Goal: Information Seeking & Learning: Learn about a topic

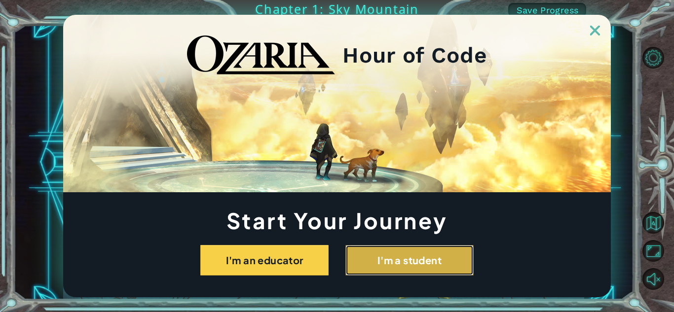
click at [437, 265] on button "I'm a student" at bounding box center [409, 260] width 128 height 31
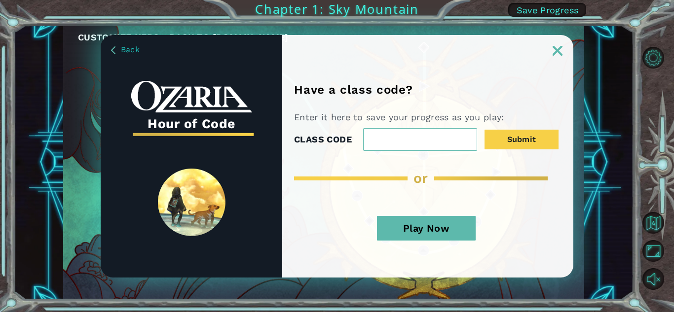
click at [441, 233] on button "Play Now" at bounding box center [426, 228] width 99 height 25
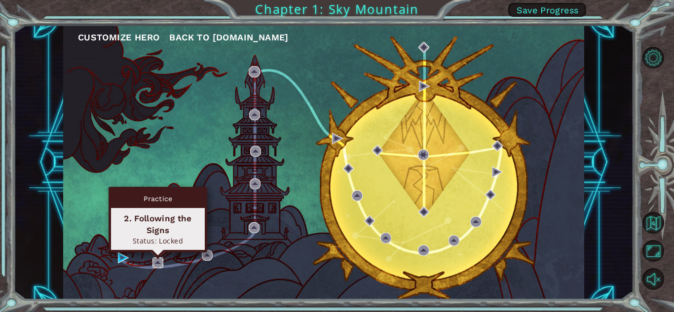
click at [155, 263] on img at bounding box center [157, 263] width 11 height 11
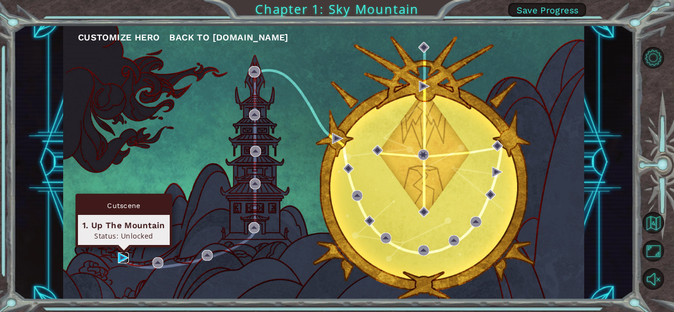
click at [120, 258] on img at bounding box center [123, 258] width 11 height 11
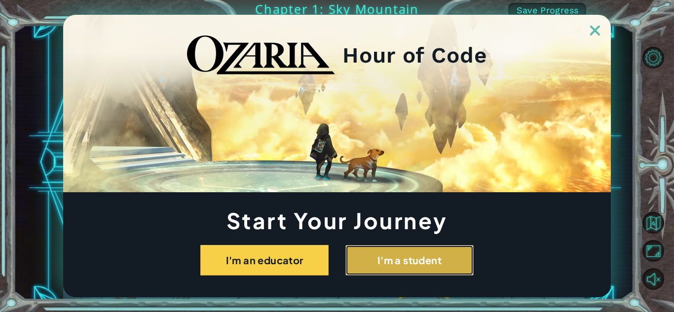
click at [423, 263] on button "I'm a student" at bounding box center [409, 260] width 128 height 31
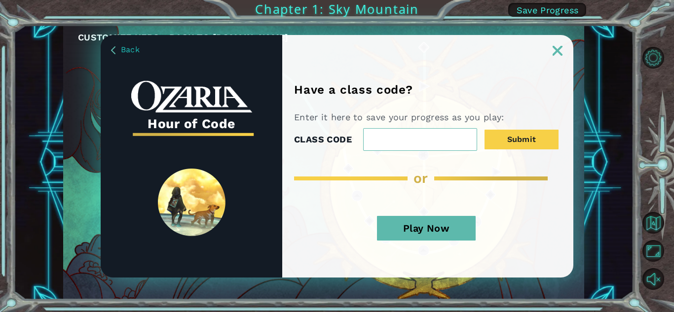
click at [391, 224] on button "Play Now" at bounding box center [426, 228] width 99 height 25
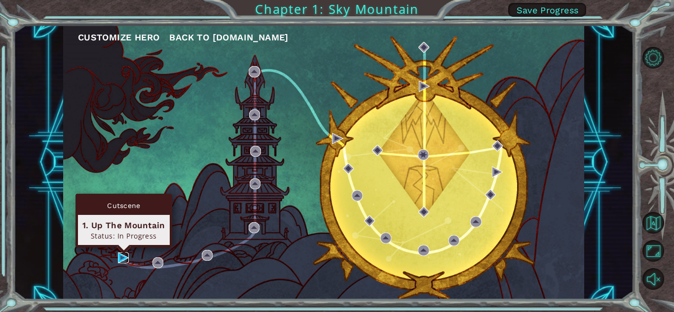
click at [125, 257] on img at bounding box center [123, 258] width 11 height 11
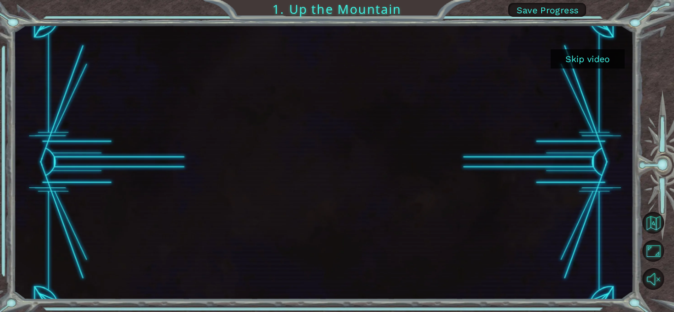
click at [571, 57] on button "Skip video" at bounding box center [588, 58] width 74 height 19
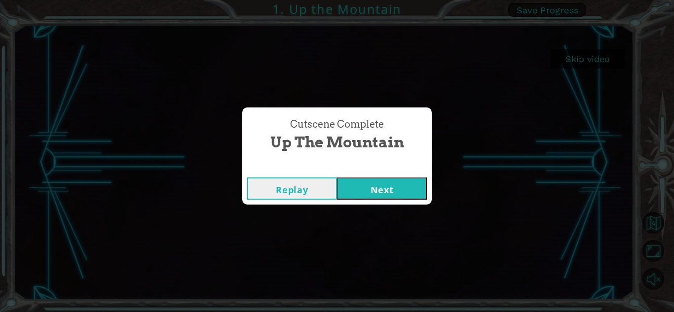
click at [372, 192] on button "Next" at bounding box center [382, 189] width 90 height 22
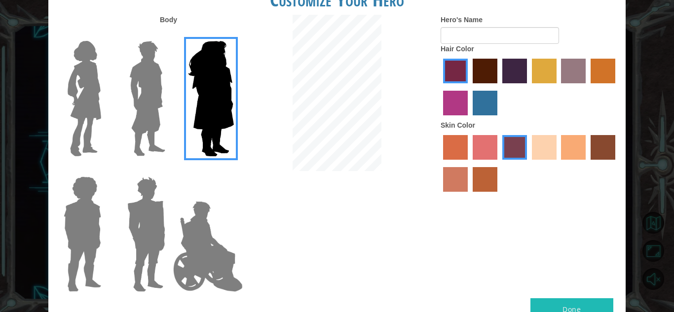
click at [139, 118] on img at bounding box center [147, 98] width 44 height 123
click at [169, 35] on input "Hero Lars" at bounding box center [169, 35] width 0 height 0
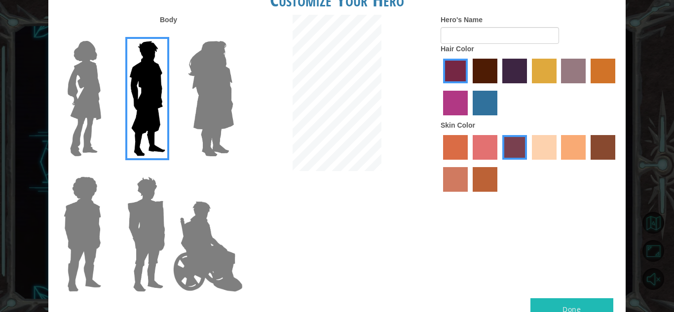
click at [215, 243] on img at bounding box center [207, 246] width 77 height 99
click at [233, 170] on input "Hero Jamie" at bounding box center [233, 170] width 0 height 0
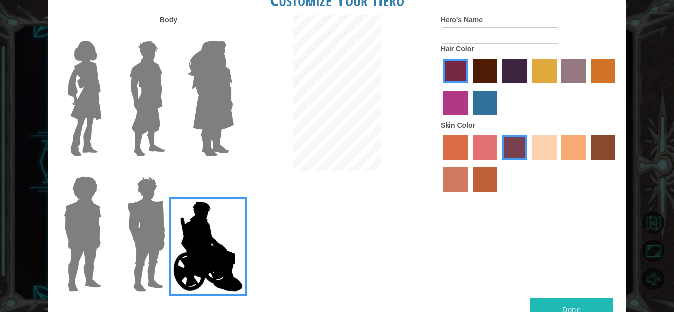
click at [129, 219] on img at bounding box center [146, 234] width 46 height 123
click at [169, 170] on input "Hero Garnet" at bounding box center [169, 170] width 0 height 0
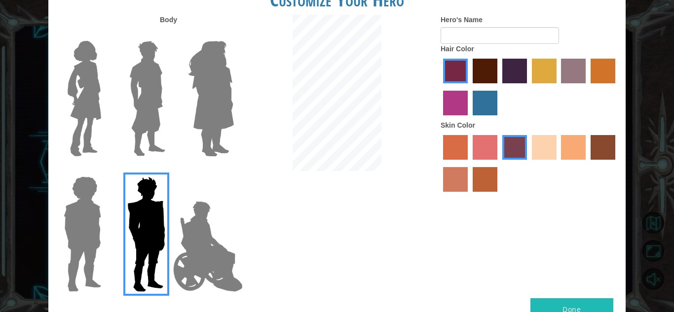
click at [139, 137] on img at bounding box center [147, 98] width 44 height 123
click at [169, 35] on input "Hero Lars" at bounding box center [169, 35] width 0 height 0
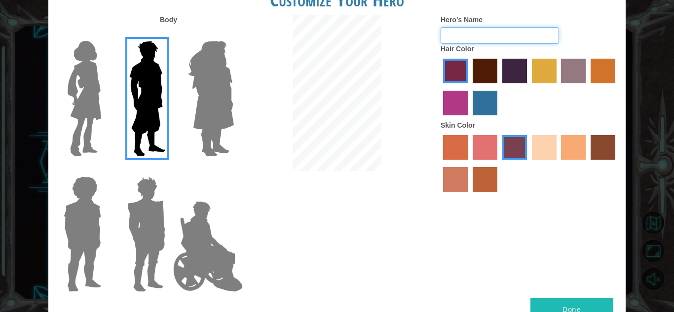
click at [504, 40] on input "Hero's Name" at bounding box center [500, 35] width 118 height 17
type input "meow"
click at [456, 171] on label "burning sand skin color" at bounding box center [455, 179] width 25 height 25
click at [617, 163] on input "burning sand skin color" at bounding box center [617, 163] width 0 height 0
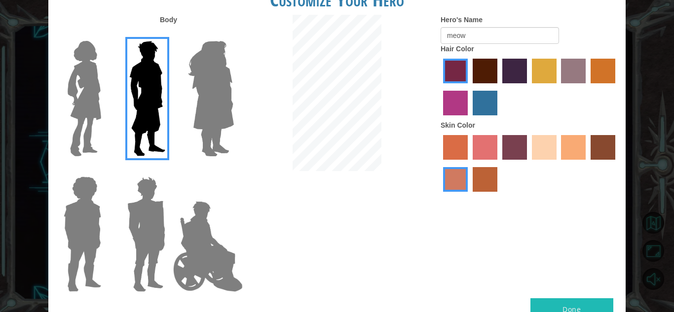
click at [546, 153] on label "sandy beach skin color" at bounding box center [544, 147] width 25 height 25
click at [529, 163] on input "sandy beach skin color" at bounding box center [529, 163] width 0 height 0
click at [592, 136] on label "karma skin color" at bounding box center [603, 147] width 25 height 25
click at [587, 163] on input "karma skin color" at bounding box center [587, 163] width 0 height 0
click at [556, 138] on label "sandy beach skin color" at bounding box center [544, 147] width 25 height 25
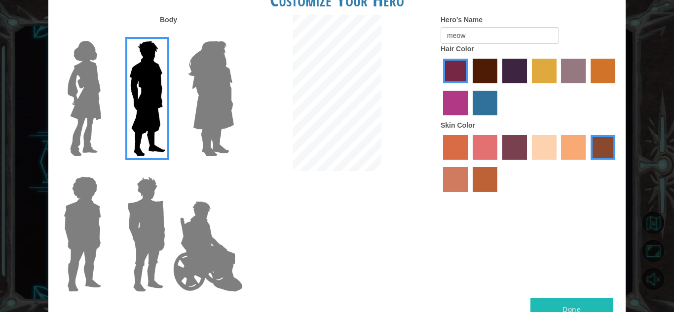
click at [529, 163] on input "sandy beach skin color" at bounding box center [529, 163] width 0 height 0
click at [495, 68] on label "maroon hair color" at bounding box center [485, 71] width 25 height 25
click at [469, 87] on input "maroon hair color" at bounding box center [469, 87] width 0 height 0
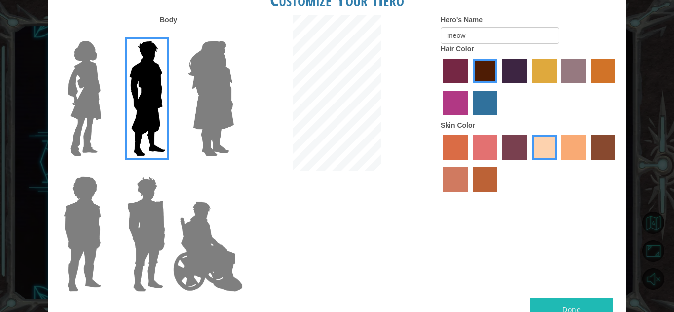
click at [511, 78] on label "hot purple hair color" at bounding box center [514, 71] width 25 height 25
click at [499, 87] on input "hot purple hair color" at bounding box center [499, 87] width 0 height 0
click at [486, 72] on label "maroon hair color" at bounding box center [485, 71] width 25 height 25
click at [469, 87] on input "maroon hair color" at bounding box center [469, 87] width 0 height 0
click at [538, 71] on label "tulip tree hair color" at bounding box center [544, 71] width 25 height 25
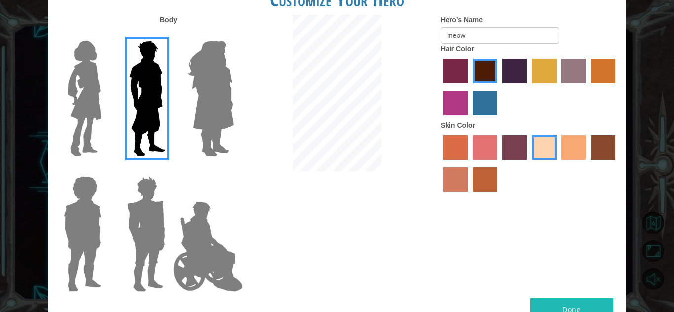
click at [529, 87] on input "tulip tree hair color" at bounding box center [529, 87] width 0 height 0
click at [490, 67] on label "maroon hair color" at bounding box center [485, 71] width 25 height 25
click at [469, 87] on input "maroon hair color" at bounding box center [469, 87] width 0 height 0
click at [125, 208] on img at bounding box center [146, 234] width 46 height 123
click at [169, 170] on input "Hero Garnet" at bounding box center [169, 170] width 0 height 0
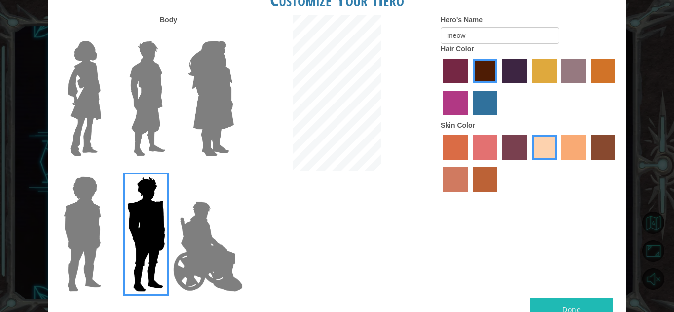
click at [109, 203] on div at bounding box center [80, 231] width 64 height 136
click at [74, 196] on img at bounding box center [82, 234] width 45 height 123
click at [105, 170] on input "Hero Steven" at bounding box center [105, 170] width 0 height 0
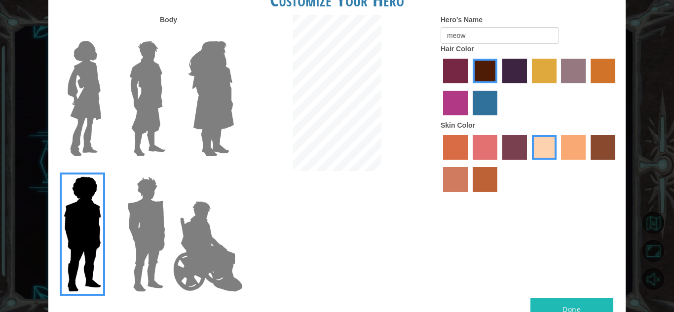
click at [197, 229] on img at bounding box center [207, 246] width 77 height 99
click at [233, 170] on input "Hero Jamie" at bounding box center [233, 170] width 0 height 0
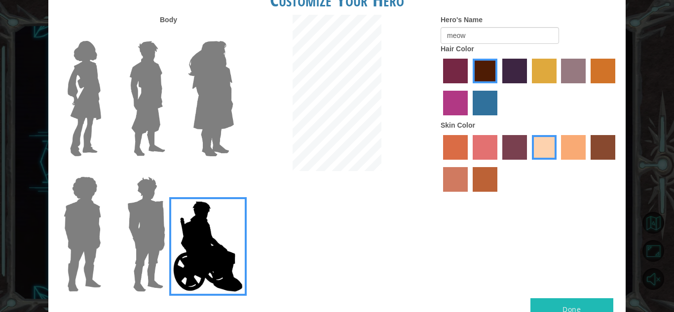
click at [208, 124] on img at bounding box center [211, 98] width 54 height 123
click at [233, 35] on input "Hero Amethyst" at bounding box center [233, 35] width 0 height 0
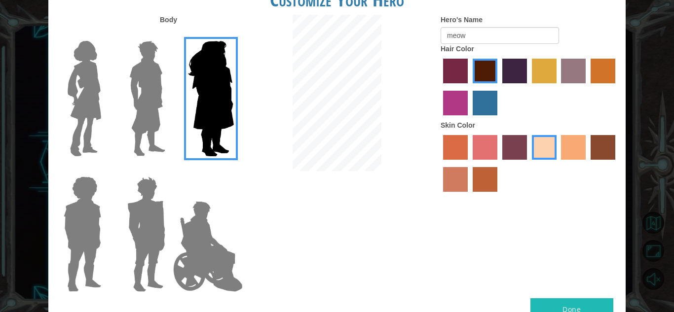
click at [134, 117] on img at bounding box center [147, 98] width 44 height 123
click at [169, 35] on input "Hero Lars" at bounding box center [169, 35] width 0 height 0
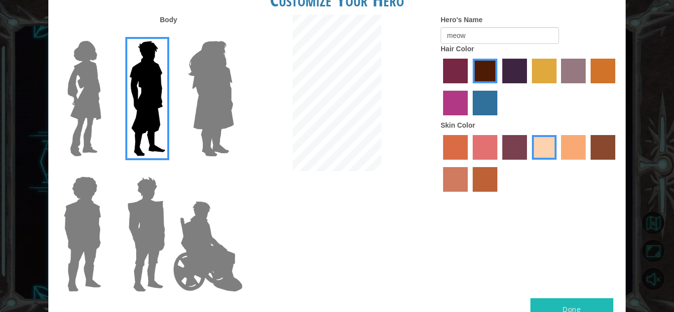
click at [99, 113] on img at bounding box center [84, 98] width 41 height 123
click at [105, 35] on input "Hero Connie" at bounding box center [105, 35] width 0 height 0
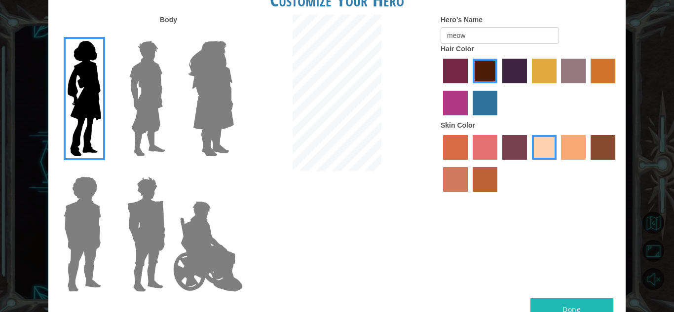
click at [220, 236] on img at bounding box center [207, 246] width 77 height 99
click at [233, 170] on input "Hero Jamie" at bounding box center [233, 170] width 0 height 0
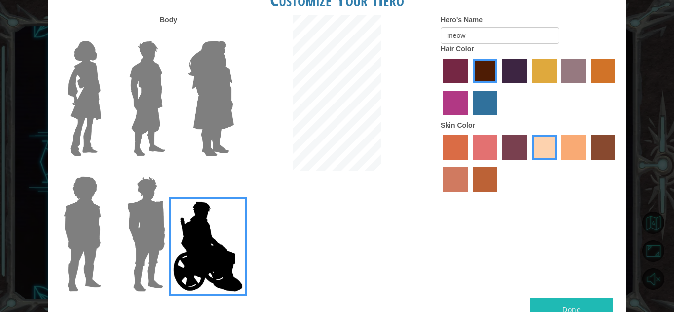
click at [154, 226] on img at bounding box center [146, 234] width 46 height 123
click at [169, 170] on input "Hero Garnet" at bounding box center [169, 170] width 0 height 0
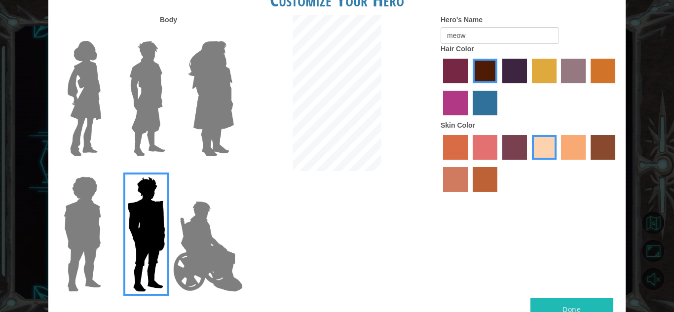
click at [142, 157] on img at bounding box center [147, 98] width 44 height 123
click at [169, 35] on input "Hero Lars" at bounding box center [169, 35] width 0 height 0
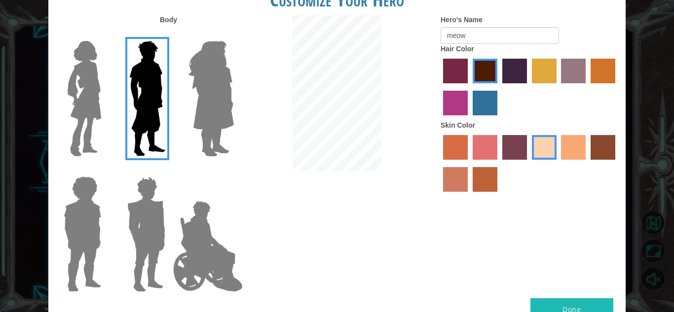
click at [486, 69] on label "maroon hair color" at bounding box center [485, 71] width 25 height 25
click at [469, 87] on input "maroon hair color" at bounding box center [469, 87] width 0 height 0
click at [571, 145] on label "tacao skin color" at bounding box center [573, 147] width 25 height 25
click at [558, 163] on input "tacao skin color" at bounding box center [558, 163] width 0 height 0
click at [554, 147] on label "sandy beach skin color" at bounding box center [544, 147] width 25 height 25
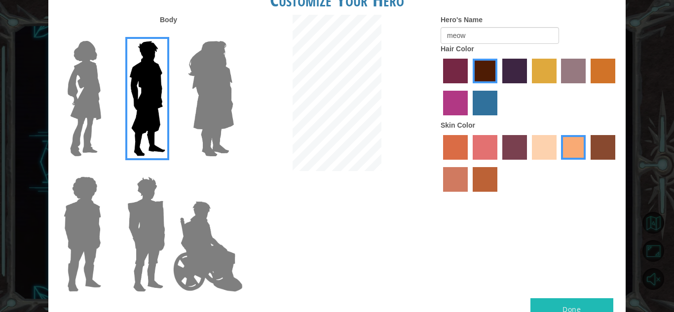
click at [529, 163] on input "sandy beach skin color" at bounding box center [529, 163] width 0 height 0
click at [548, 303] on button "Done" at bounding box center [572, 310] width 83 height 22
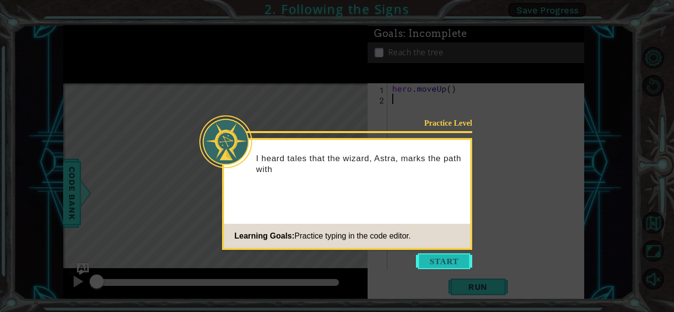
click at [438, 259] on button "Start" at bounding box center [444, 262] width 56 height 16
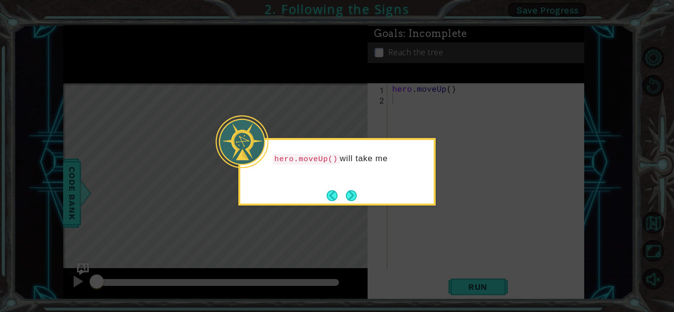
click at [419, 220] on icon at bounding box center [337, 156] width 674 height 312
click at [346, 196] on button "Next" at bounding box center [351, 195] width 11 height 11
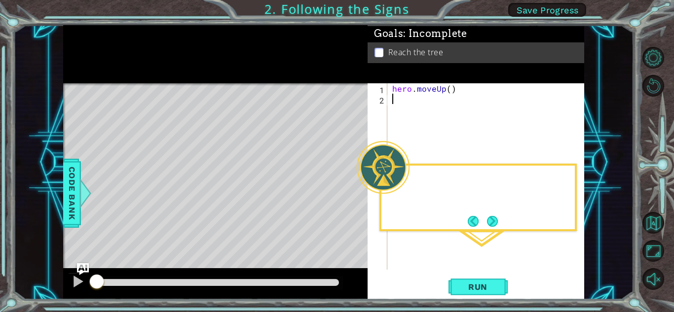
click at [346, 196] on div "Level Map" at bounding box center [291, 228] width 456 height 291
click at [234, 209] on div "Level Map" at bounding box center [291, 228] width 456 height 291
click at [459, 198] on div "Then I hit the RUN button." at bounding box center [477, 189] width 193 height 39
click at [480, 181] on strong "RUN" at bounding box center [476, 184] width 19 height 9
click at [488, 217] on button "Next" at bounding box center [492, 221] width 11 height 11
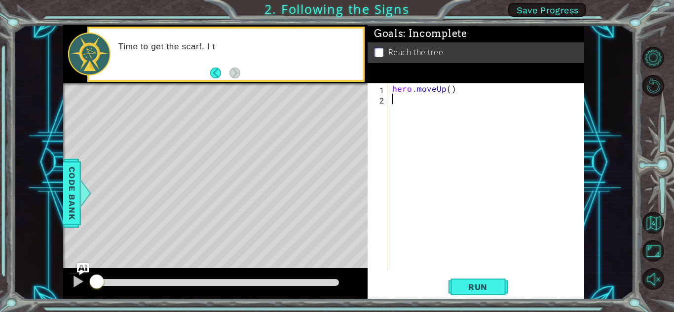
click at [426, 184] on div "hero . moveUp ( )" at bounding box center [488, 186] width 196 height 207
click at [253, 81] on div "Time to get the scarf. I think hero.moveUp() will help." at bounding box center [225, 54] width 277 height 55
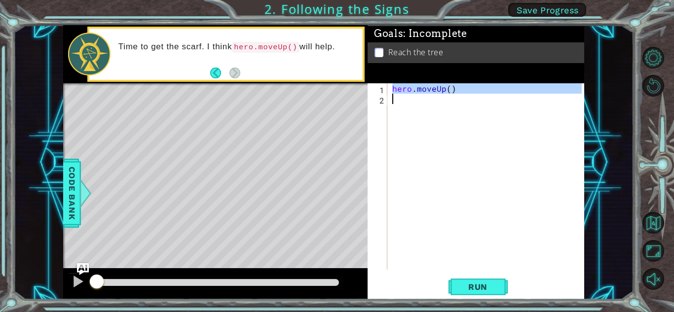
drag, startPoint x: 392, startPoint y: 88, endPoint x: 564, endPoint y: 103, distance: 171.9
click at [564, 103] on div "hero . moveUp ( )" at bounding box center [488, 186] width 196 height 207
type textarea "hero.moveUp()"
click at [534, 110] on div "hero . moveUp ( )" at bounding box center [485, 176] width 191 height 187
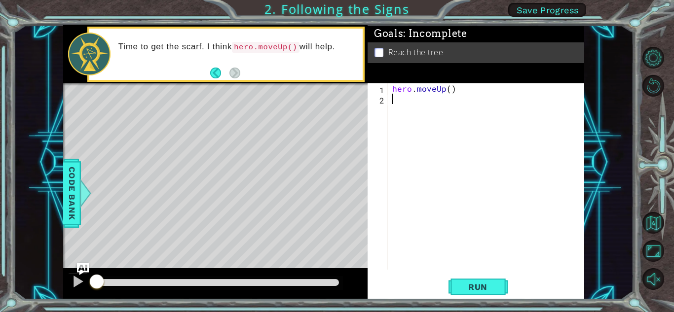
click at [534, 110] on div "hero . moveUp ( )" at bounding box center [488, 186] width 196 height 207
click at [409, 99] on div "hero . moveUp ( )" at bounding box center [488, 186] width 196 height 207
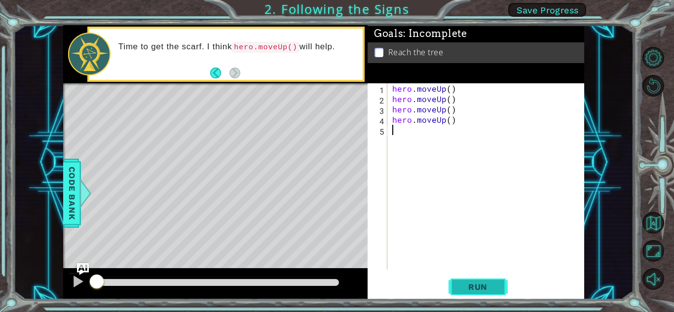
click at [489, 283] on span "Run" at bounding box center [477, 287] width 39 height 10
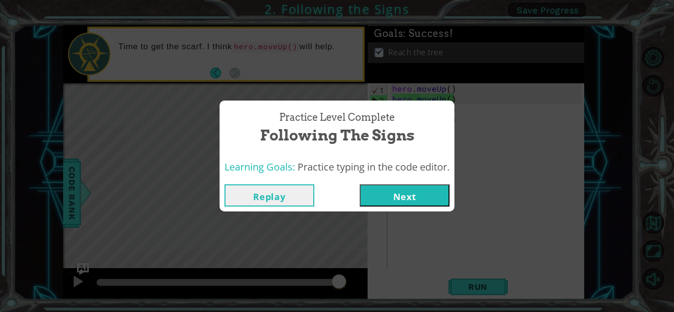
click at [402, 193] on button "Next" at bounding box center [405, 196] width 90 height 22
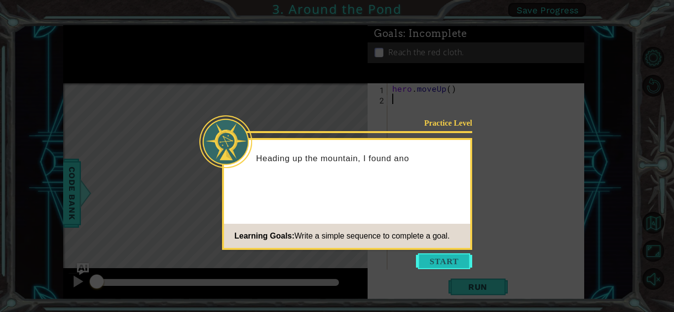
click at [447, 257] on button "Start" at bounding box center [444, 262] width 56 height 16
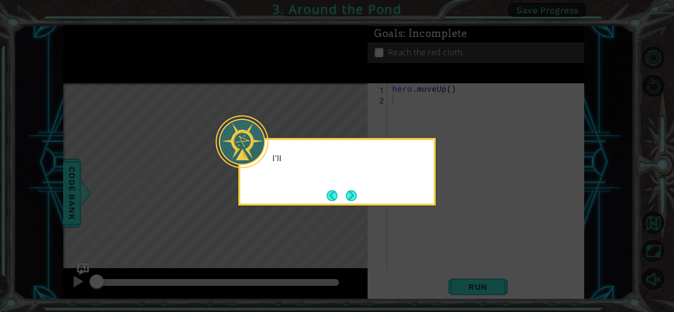
click at [448, 259] on icon at bounding box center [337, 156] width 674 height 312
click at [355, 193] on button "Next" at bounding box center [351, 195] width 11 height 11
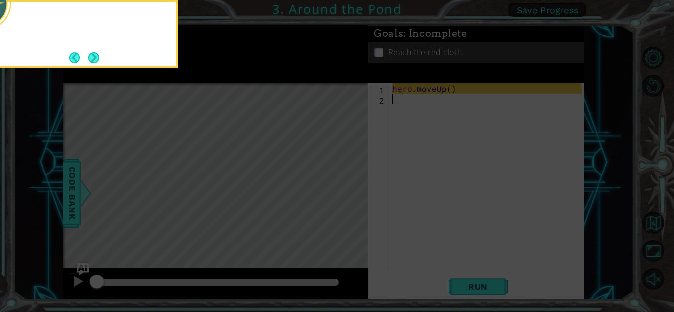
click at [354, 194] on icon at bounding box center [337, 47] width 674 height 532
click at [96, 61] on button "Next" at bounding box center [93, 57] width 11 height 11
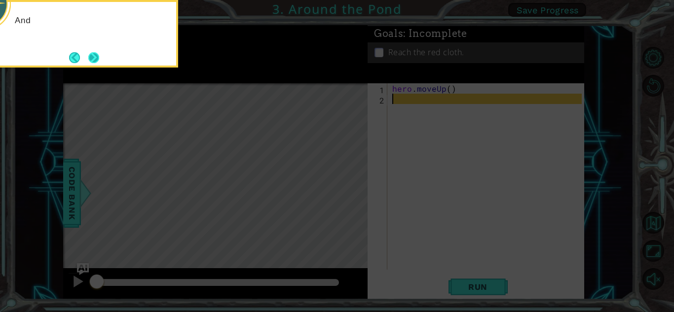
click at [96, 61] on button "Next" at bounding box center [93, 57] width 11 height 11
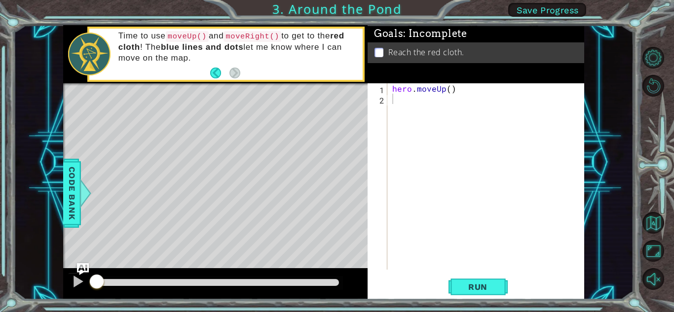
drag, startPoint x: 234, startPoint y: 36, endPoint x: 314, endPoint y: 35, distance: 80.0
click at [314, 35] on p "Time to use moveUp() and moveRight() to get to the red cloth ! The blue lines a…" at bounding box center [236, 47] width 237 height 33
click at [253, 38] on code "moveRight()" at bounding box center [253, 36] width 58 height 11
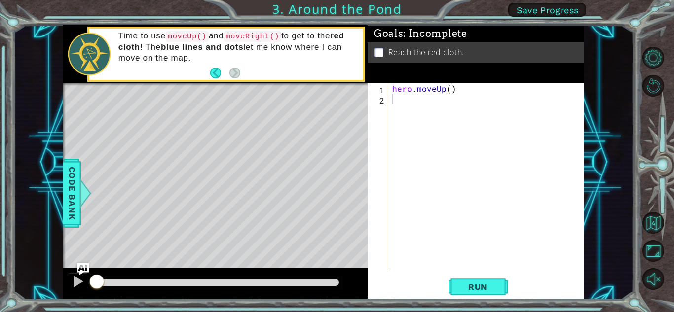
drag, startPoint x: 256, startPoint y: 38, endPoint x: 278, endPoint y: 38, distance: 22.2
click at [278, 38] on code "moveRight()" at bounding box center [253, 36] width 58 height 11
click at [381, 51] on p at bounding box center [379, 52] width 9 height 9
click at [395, 101] on div "hero . moveUp ( )" at bounding box center [488, 186] width 196 height 207
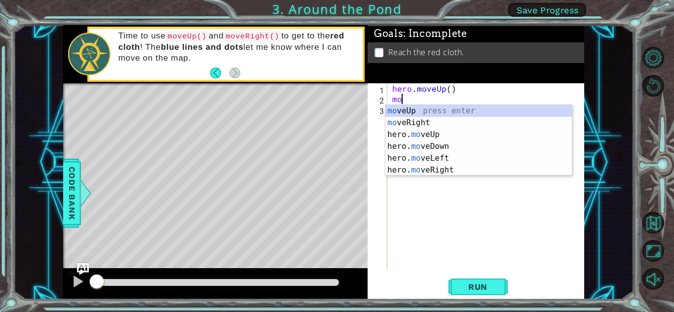
type textarea "mov"
click at [390, 124] on div "mov eUp press enter mov eRight press enter hero. mov eUp press enter hero. mov …" at bounding box center [478, 152] width 187 height 95
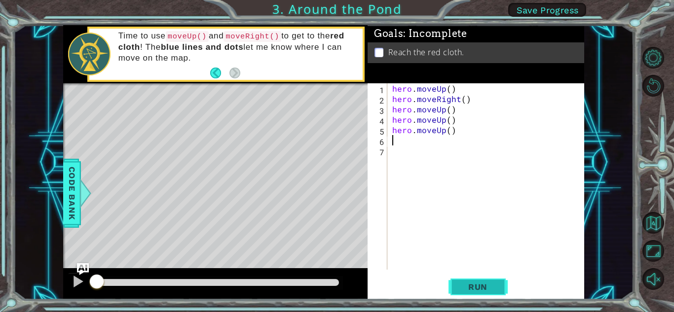
click at [458, 285] on span "Run" at bounding box center [477, 287] width 39 height 10
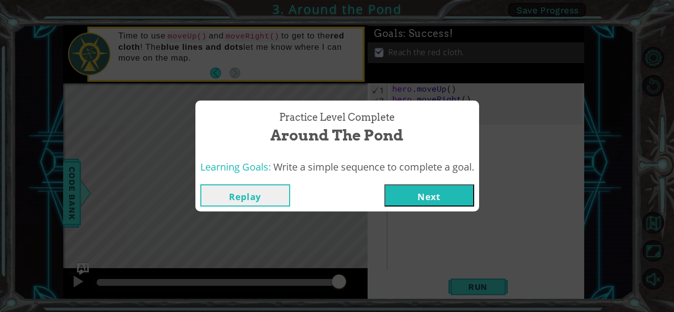
click at [451, 204] on button "Next" at bounding box center [429, 196] width 90 height 22
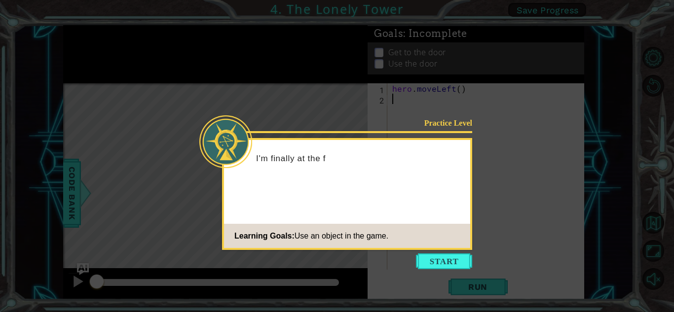
click at [435, 247] on footer "Learning Goals: Use an object in the game." at bounding box center [347, 236] width 246 height 24
click at [437, 265] on button "Start" at bounding box center [444, 262] width 56 height 16
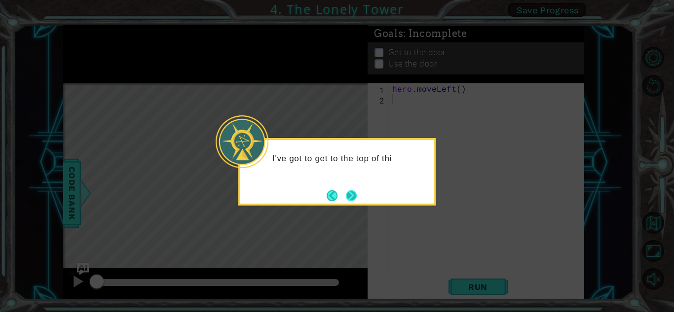
click at [357, 201] on button "Next" at bounding box center [351, 195] width 11 height 11
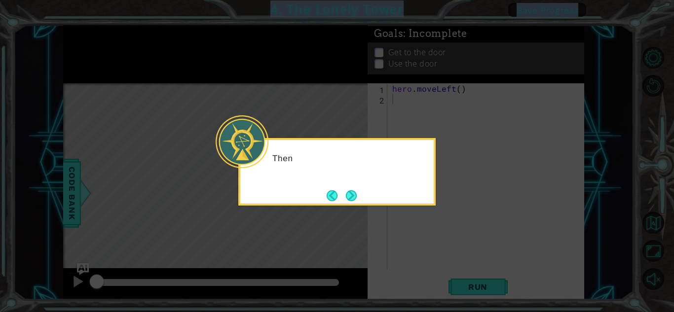
click at [357, 201] on button "Next" at bounding box center [351, 195] width 11 height 11
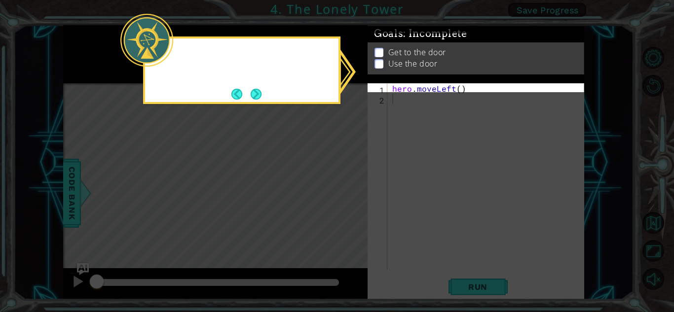
click at [357, 202] on icon at bounding box center [337, 156] width 674 height 312
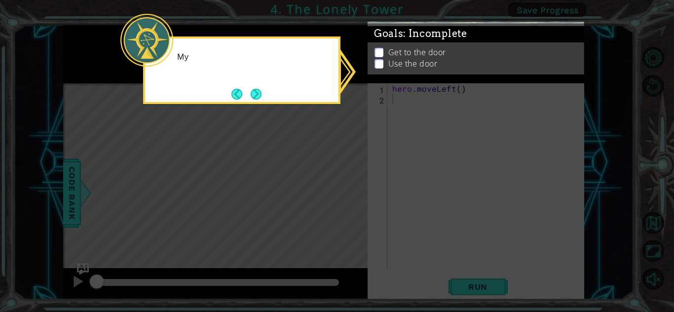
click at [357, 202] on icon at bounding box center [337, 156] width 674 height 312
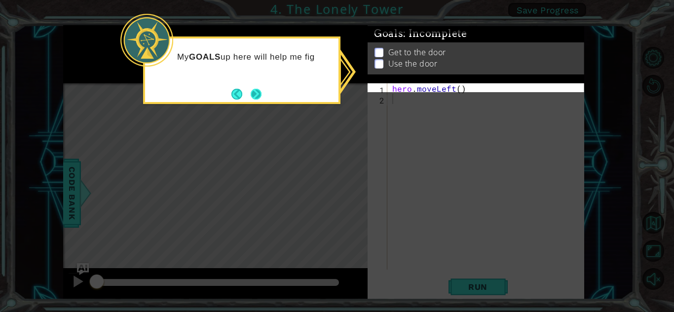
click at [262, 97] on button "Next" at bounding box center [256, 94] width 11 height 11
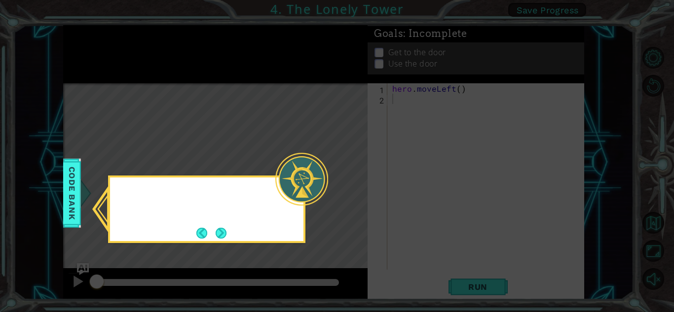
click at [263, 97] on icon at bounding box center [337, 156] width 674 height 312
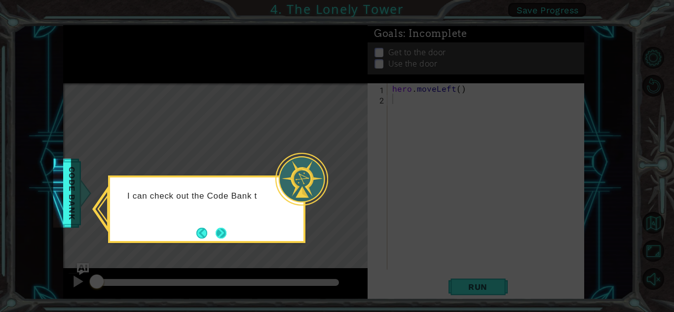
click at [222, 228] on button "Next" at bounding box center [221, 233] width 11 height 11
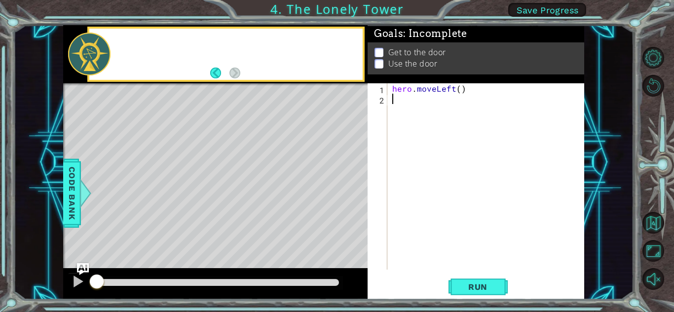
click at [222, 226] on div "Level Map" at bounding box center [291, 228] width 456 height 291
click at [470, 137] on div "hero . moveLeft ( )" at bounding box center [488, 186] width 196 height 207
click at [430, 124] on div "hero . moveLeft ( )" at bounding box center [488, 186] width 196 height 207
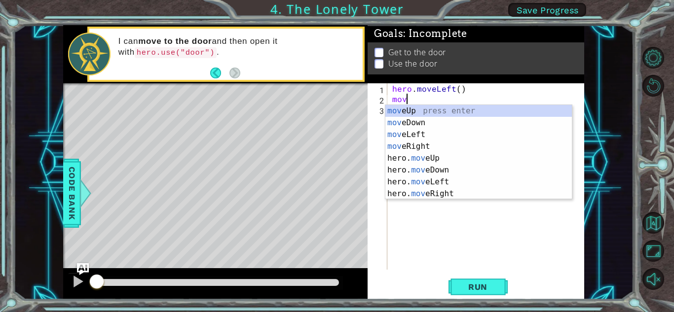
type textarea "move"
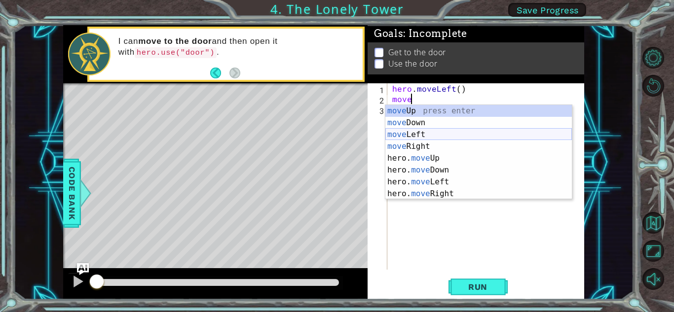
click at [421, 135] on div "move Up press enter move Down press enter move Left press enter move Right pres…" at bounding box center [478, 164] width 187 height 118
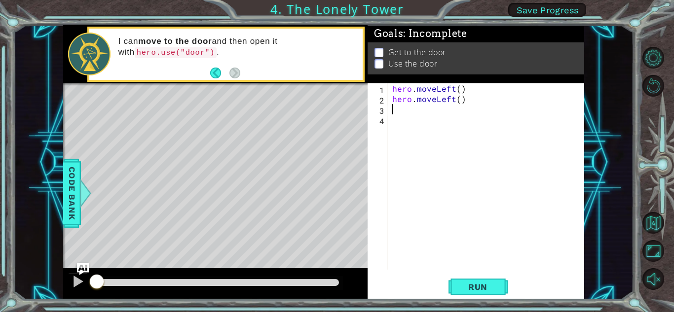
scroll to position [0, 0]
drag, startPoint x: 395, startPoint y: 103, endPoint x: 481, endPoint y: 112, distance: 86.3
click at [481, 112] on div "hero . moveLeft ( ) hero . moveLeft ( )" at bounding box center [488, 186] width 196 height 207
type textarea "hero.moveLeft()"
click at [481, 112] on div "hero . moveLeft ( ) hero . moveLeft ( )" at bounding box center [485, 176] width 191 height 187
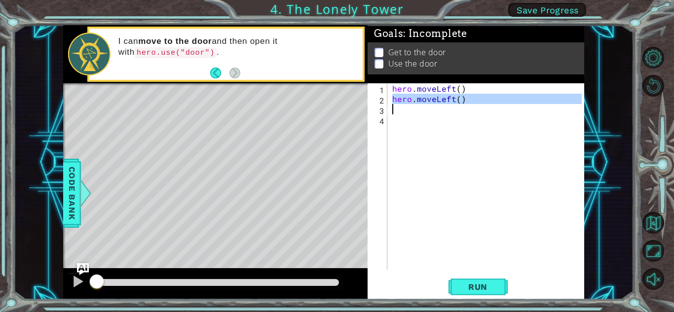
drag, startPoint x: 391, startPoint y: 98, endPoint x: 477, endPoint y: 106, distance: 86.2
click at [477, 106] on div "hero . moveLeft ( ) hero . moveLeft ( )" at bounding box center [488, 186] width 196 height 207
type textarea "hero.moveLeft()"
click at [462, 115] on div "hero . moveLeft ( ) hero . moveLeft ( )" at bounding box center [488, 186] width 196 height 207
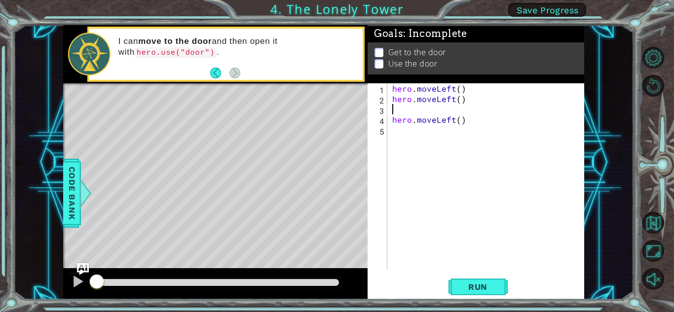
click at [394, 111] on div "hero . moveLeft ( ) hero . moveLeft ( ) hero . moveLeft ( )" at bounding box center [488, 186] width 196 height 207
drag, startPoint x: 472, startPoint y: 136, endPoint x: 383, endPoint y: 134, distance: 89.3
click at [383, 134] on div "1 2 3 4 5 6 hero . moveLeft ( ) hero . moveLeft ( ) hero . moveLeft ( ) hero . …" at bounding box center [475, 176] width 214 height 187
type textarea "hero.moveLeft()"
click at [403, 119] on div "hero . moveLeft ( ) hero . moveLeft ( ) hero . moveLeft ( )" at bounding box center [488, 186] width 196 height 207
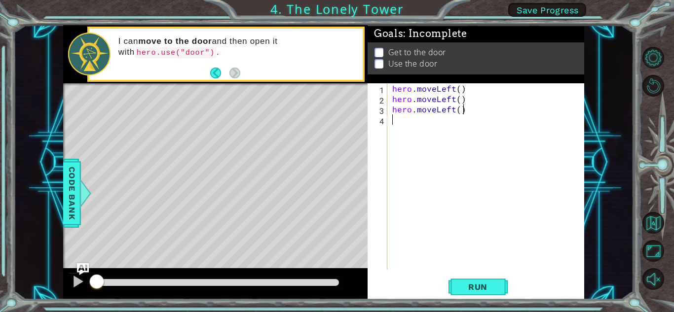
type textarea "hero.moveLeft()"
click at [403, 127] on div "hero . moveLeft ( ) hero . moveLeft ( ) hero . moveLeft ( )" at bounding box center [488, 186] width 196 height 207
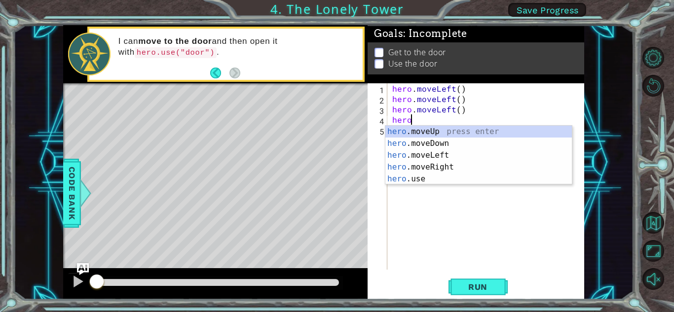
type textarea "hero."
click at [411, 132] on div "hero. moveUp press enter hero. moveDown press enter hero. moveLeft press enter …" at bounding box center [478, 167] width 187 height 83
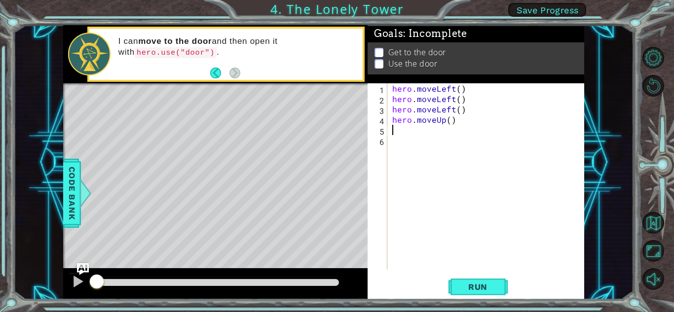
click at [395, 148] on div "hero . moveLeft ( ) hero . moveLeft ( ) hero . moveLeft ( ) hero . moveUp ( )" at bounding box center [488, 186] width 196 height 207
drag, startPoint x: 456, startPoint y: 126, endPoint x: 390, endPoint y: 128, distance: 65.2
click at [390, 128] on div "hero . moveLeft ( ) hero . moveLeft ( ) hero . moveLeft ( ) hero . moveUp ( )" at bounding box center [488, 186] width 196 height 207
drag, startPoint x: 390, startPoint y: 120, endPoint x: 457, endPoint y: 122, distance: 67.1
click at [457, 122] on div "hero . moveLeft ( ) hero . moveLeft ( ) hero . moveLeft ( ) hero . moveUp ( )" at bounding box center [488, 186] width 196 height 207
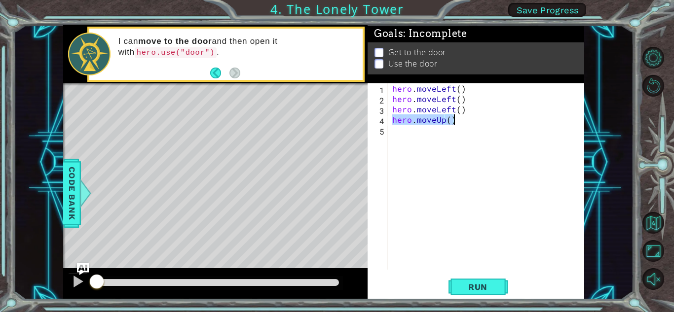
type textarea "hero.moveUp()"
click at [404, 137] on div "hero . moveLeft ( ) hero . moveLeft ( ) hero . moveLeft ( ) hero . moveUp ( )" at bounding box center [488, 186] width 196 height 207
paste textarea "hero.moveUp()"
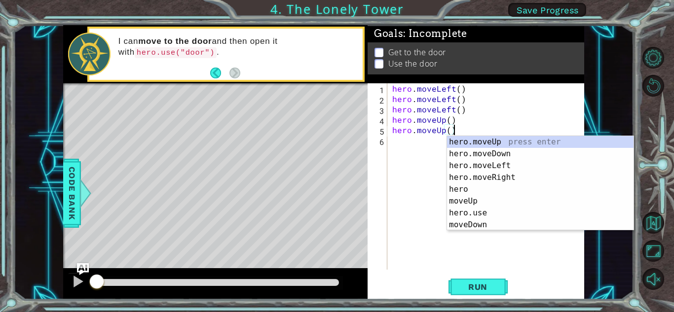
paste textarea "hero.moveUp()"
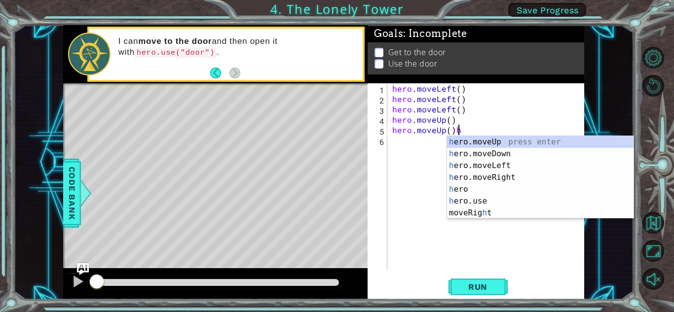
type textarea "hero.moveUp()"
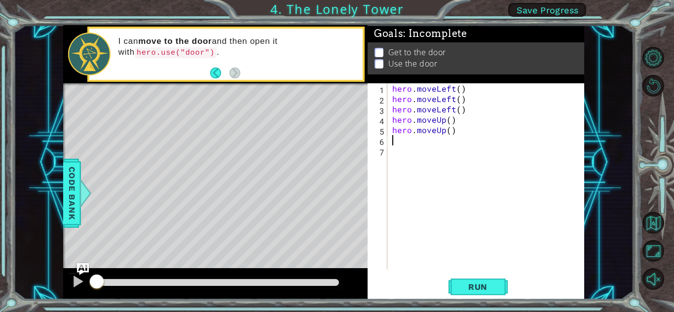
paste textarea "hero.moveUp()"
type textarea "hero.moveUp()"
paste textarea "hero.moveUp()"
type textarea "hero.moveUp()"
click at [428, 170] on div "hero . moveLeft ( ) hero . moveLeft ( ) hero . moveLeft ( ) hero . moveUp ( ) h…" at bounding box center [488, 186] width 196 height 207
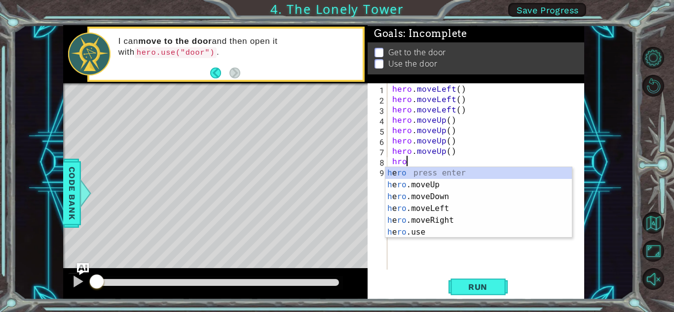
type textarea "hroe"
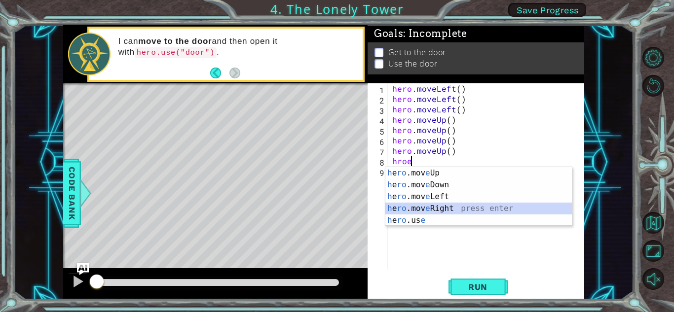
click at [441, 205] on div "h e ro .mov e Up press enter h e ro .mov e Down press enter h e ro .mov e Left …" at bounding box center [478, 208] width 187 height 83
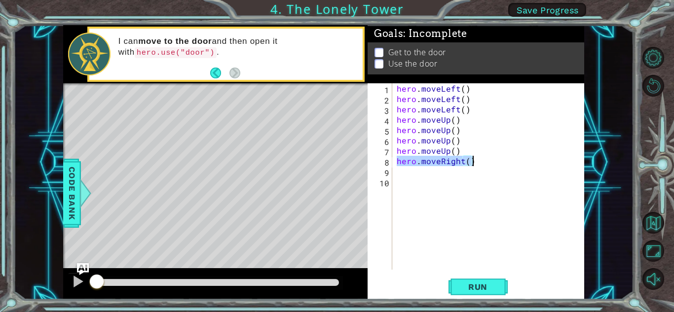
drag, startPoint x: 397, startPoint y: 161, endPoint x: 482, endPoint y: 162, distance: 84.4
click at [482, 162] on div "hero . moveLeft ( ) hero . moveLeft ( ) hero . moveLeft ( ) hero . moveUp ( ) h…" at bounding box center [491, 186] width 192 height 207
type textarea "hero.moveRight()"
click at [461, 178] on div "hero . moveLeft ( ) hero . moveLeft ( ) hero . moveLeft ( ) hero . moveUp ( ) h…" at bounding box center [491, 186] width 192 height 207
click at [440, 164] on div "hero . moveLeft ( ) hero . moveLeft ( ) hero . moveLeft ( ) hero . moveUp ( ) h…" at bounding box center [491, 186] width 192 height 207
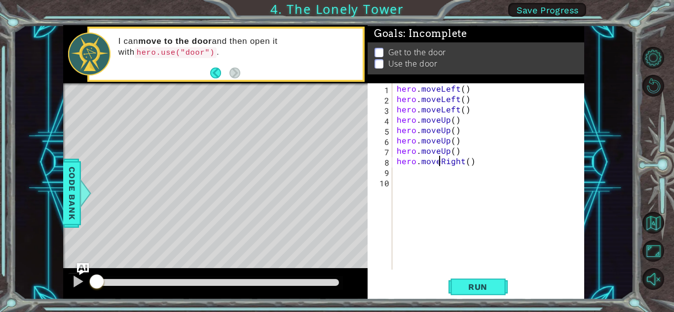
type textarea "hero.moveRight()"
click at [426, 170] on div "hero . moveLeft ( ) hero . moveLeft ( ) hero . moveLeft ( ) hero . moveUp ( ) h…" at bounding box center [491, 186] width 192 height 207
paste textarea "hero.moveRight()"
type textarea "hero.moveRight()"
click at [415, 188] on div "hero . moveLeft ( ) hero . moveLeft ( ) hero . moveLeft ( ) hero . moveUp ( ) h…" at bounding box center [491, 186] width 192 height 207
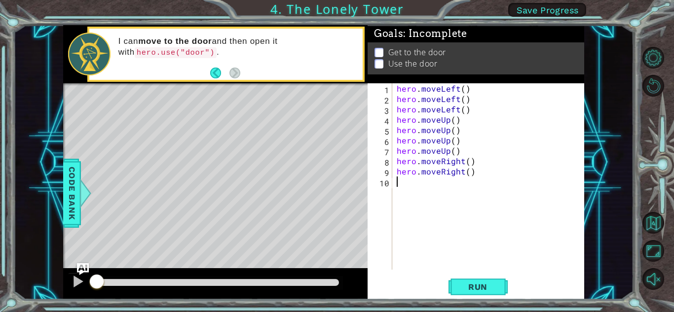
paste textarea "hero.moveRight()"
type textarea "hero.moveRight()"
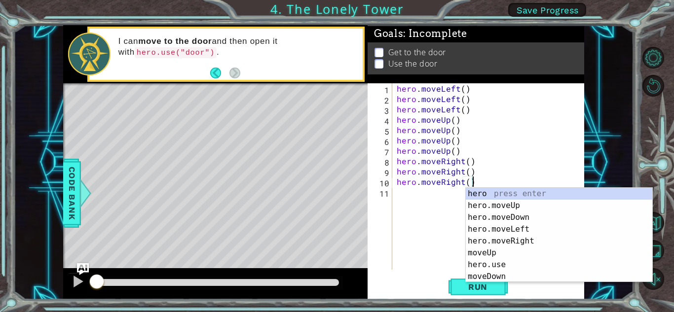
click at [399, 196] on div "hero . moveLeft ( ) hero . moveLeft ( ) hero . moveLeft ( ) hero . moveUp ( ) h…" at bounding box center [491, 186] width 192 height 207
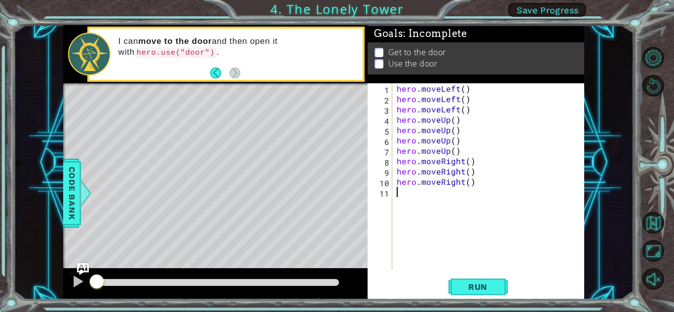
paste textarea "hero.moveRight()"
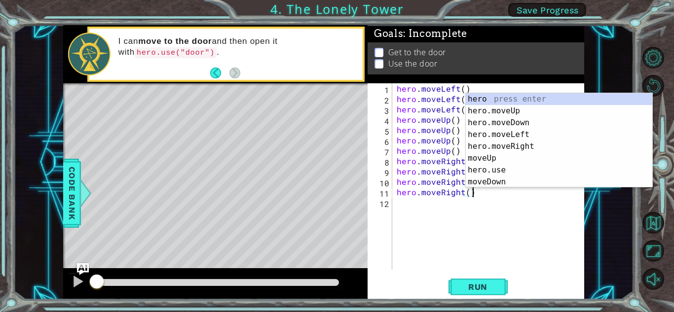
type textarea "hero.moveRight()"
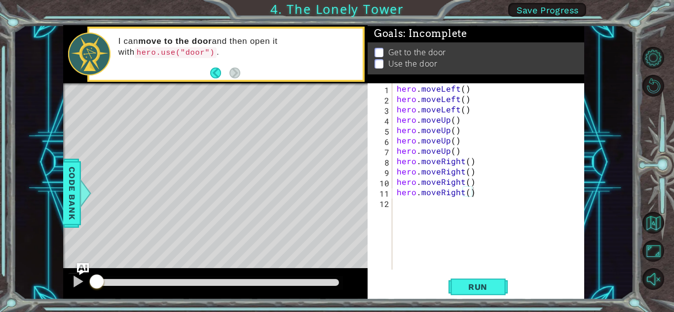
click at [362, 246] on div "Level Map" at bounding box center [291, 228] width 456 height 291
click at [482, 285] on span "Run" at bounding box center [477, 287] width 39 height 10
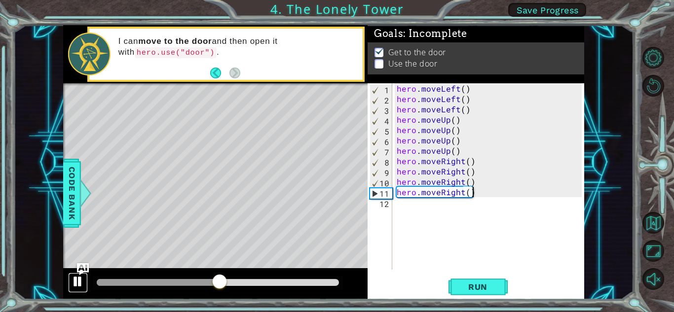
click at [71, 275] on button at bounding box center [78, 283] width 20 height 20
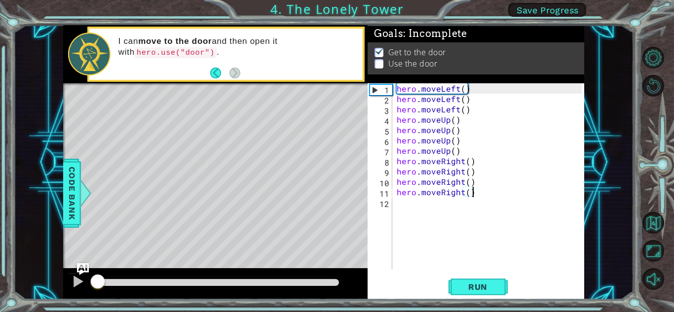
drag, startPoint x: 218, startPoint y: 276, endPoint x: 66, endPoint y: 279, distance: 151.5
click at [66, 279] on div at bounding box center [215, 284] width 305 height 32
click at [428, 202] on div "hero . moveLeft ( ) hero . moveLeft ( ) hero . moveLeft ( ) hero . moveUp ( ) h…" at bounding box center [491, 186] width 192 height 207
click at [370, 208] on div "12" at bounding box center [381, 204] width 23 height 10
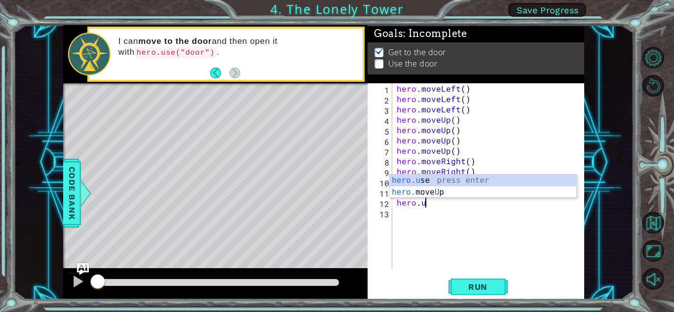
scroll to position [0, 1]
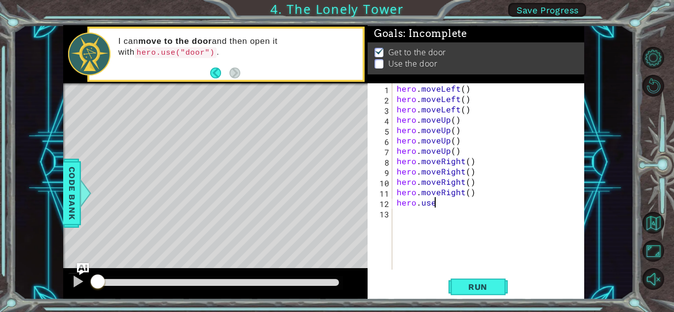
click at [473, 207] on div "hero . moveLeft ( ) hero . moveLeft ( ) hero . moveLeft ( ) hero . moveUp ( ) h…" at bounding box center [491, 186] width 192 height 207
type textarea "hero.use("door")"
click at [466, 282] on span "Run" at bounding box center [477, 287] width 39 height 10
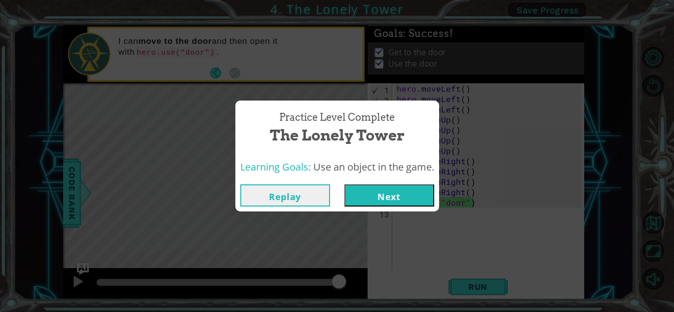
click at [396, 197] on button "Next" at bounding box center [389, 196] width 90 height 22
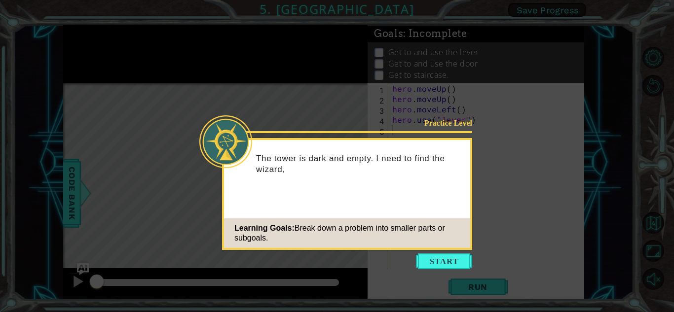
click at [431, 251] on icon at bounding box center [337, 156] width 674 height 312
click at [434, 260] on button "Start" at bounding box center [444, 262] width 56 height 16
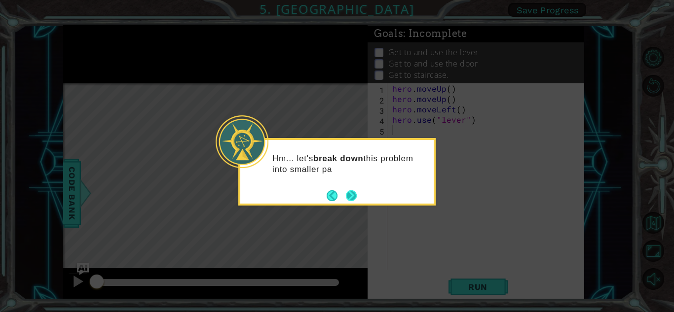
click at [357, 196] on button "Next" at bounding box center [351, 195] width 11 height 11
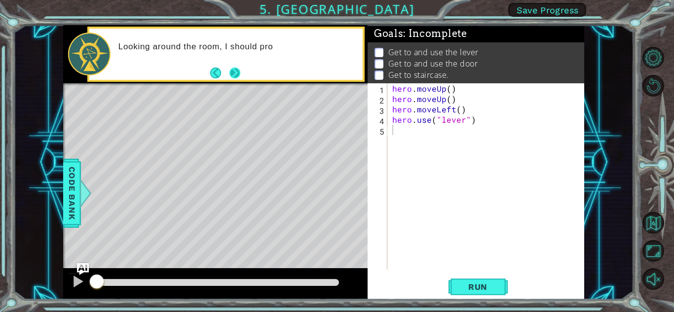
click at [237, 72] on button "Next" at bounding box center [234, 73] width 11 height 11
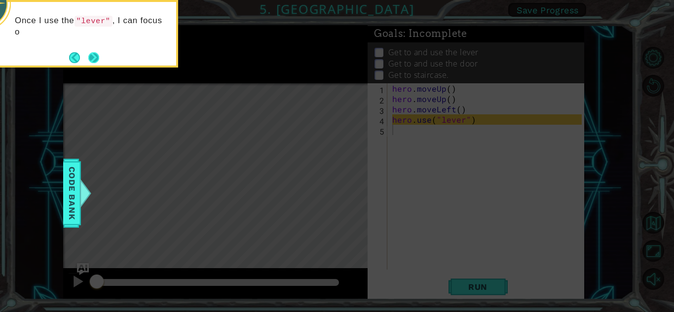
click at [99, 63] on button "Next" at bounding box center [93, 57] width 11 height 11
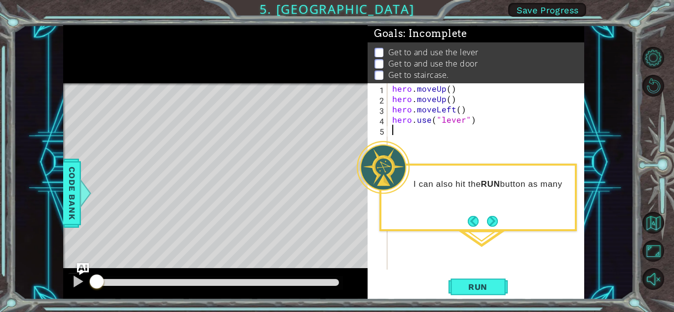
click at [473, 245] on div "hero . moveUp ( ) hero . moveUp ( ) hero . moveLeft ( ) hero . use ( "lever" )" at bounding box center [488, 186] width 196 height 207
click at [492, 223] on button "Next" at bounding box center [492, 221] width 11 height 11
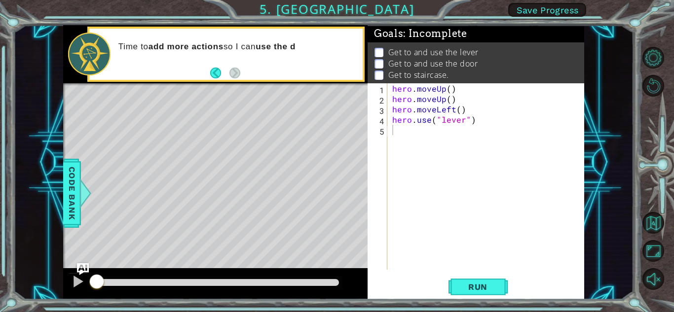
click at [209, 83] on div "Time to add more actions so I can use the d" at bounding box center [215, 54] width 305 height 59
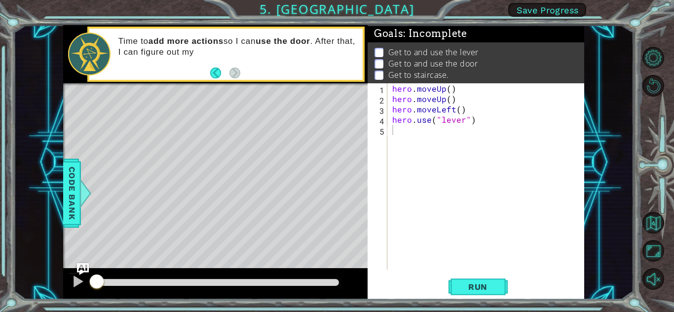
click at [207, 77] on div "Time to add more actions so I can use the door . After that, I can figure out my" at bounding box center [225, 54] width 273 height 51
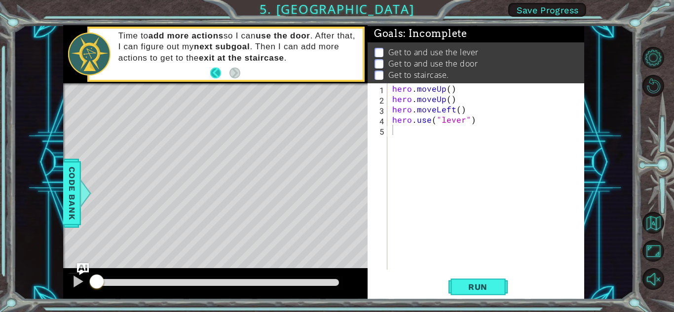
click at [211, 74] on button "Back" at bounding box center [219, 73] width 19 height 11
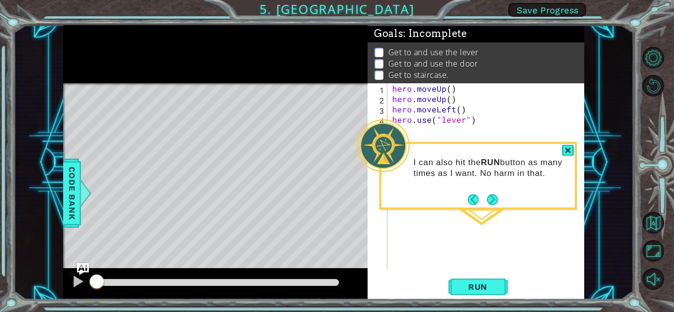
click at [472, 193] on footer at bounding box center [483, 199] width 30 height 15
click at [472, 195] on button "Back" at bounding box center [477, 199] width 19 height 11
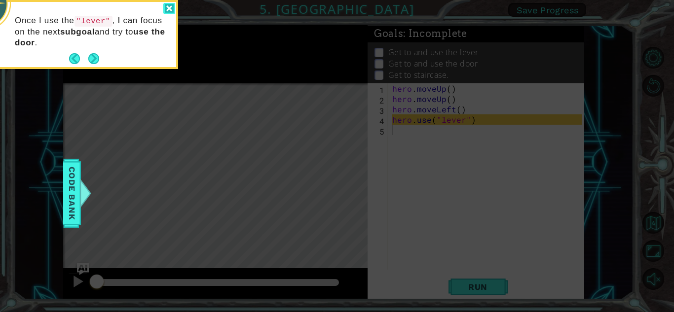
click at [170, 6] on div at bounding box center [169, 8] width 12 height 11
